Goal: Transaction & Acquisition: Book appointment/travel/reservation

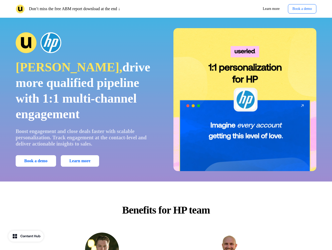
click at [166, 9] on div "Don’t miss the free ABM report download at the end ↓ Learn more Book a demo" at bounding box center [166, 9] width 332 height 18
click at [90, 9] on p "Don’t miss the free ABM report download at the end ↓" at bounding box center [74, 9] width 91 height 6
click at [242, 9] on div "Learn more Book a demo" at bounding box center [242, 8] width 148 height 9
click at [301, 9] on button "Book a demo" at bounding box center [302, 8] width 28 height 9
click at [166, 100] on div "[PERSON_NAME], drive more qualified pipeline with 1:1 multi-channel engagement …" at bounding box center [166, 99] width 332 height 143
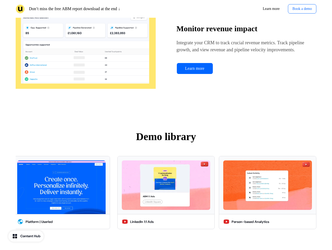
click at [87, 43] on img at bounding box center [86, 49] width 140 height 104
